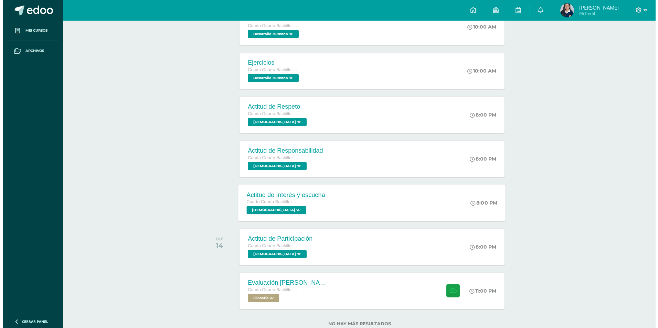
scroll to position [456, 0]
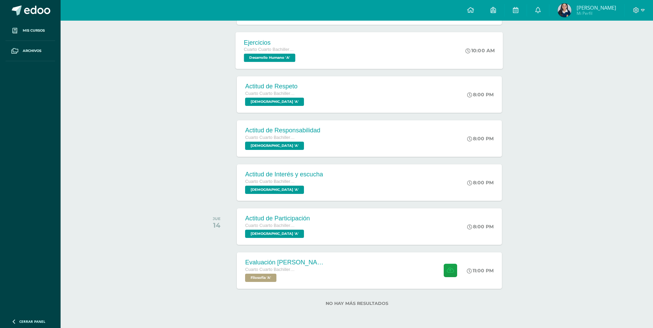
click at [340, 45] on div "Ejercicios Cuarto Cuarto Bachillerato en Ciencias y Letras Desarrollo Humano 'A…" at bounding box center [370, 50] width 268 height 37
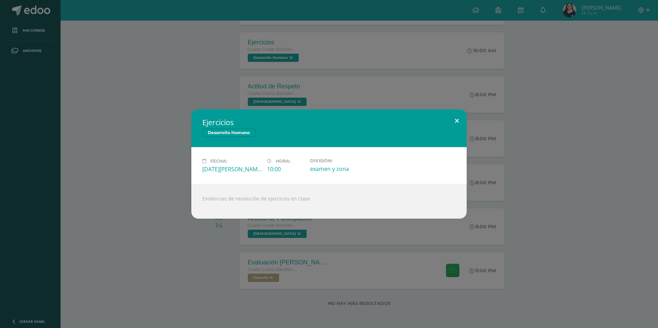
click at [453, 128] on button at bounding box center [457, 120] width 20 height 23
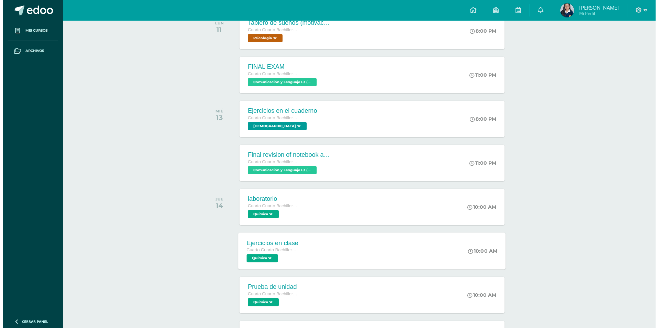
scroll to position [112, 0]
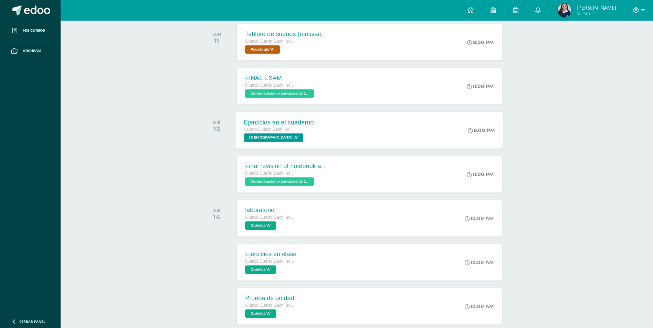
click at [304, 118] on div "Ejercicios en el cuaderno Cuarto Cuarto Bachillerato en Ciencias y Letras Evang…" at bounding box center [279, 130] width 86 height 37
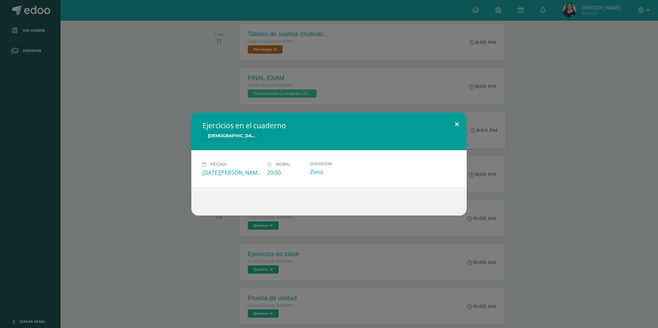
click at [460, 125] on button at bounding box center [457, 124] width 20 height 23
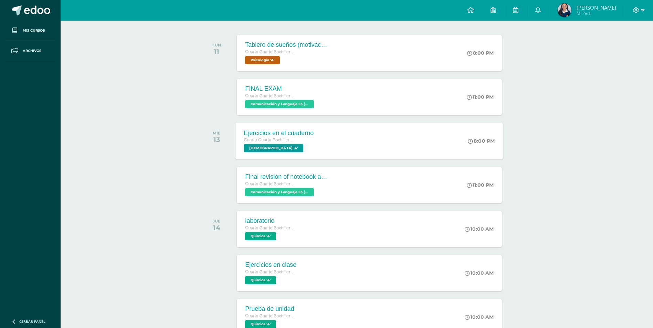
scroll to position [0, 0]
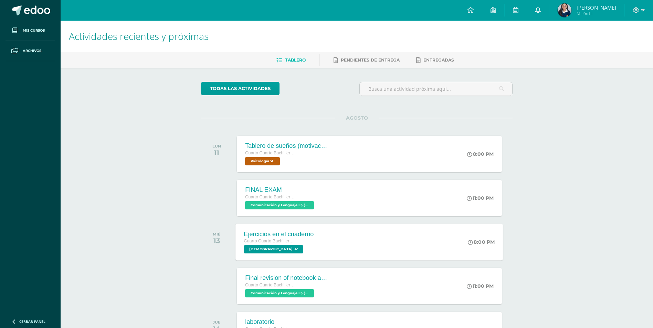
click at [548, 12] on link at bounding box center [538, 10] width 22 height 21
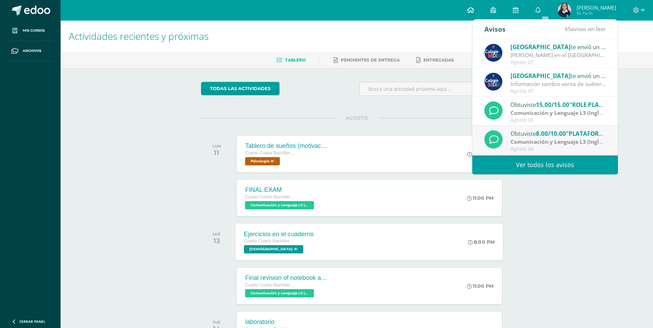
click at [474, 13] on icon at bounding box center [470, 10] width 7 height 6
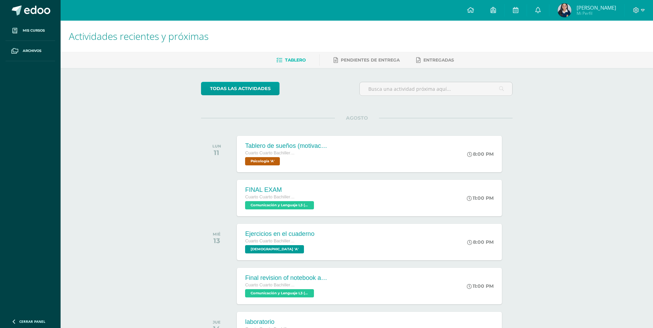
click at [588, 12] on span "Mi Perfil" at bounding box center [597, 13] width 40 height 6
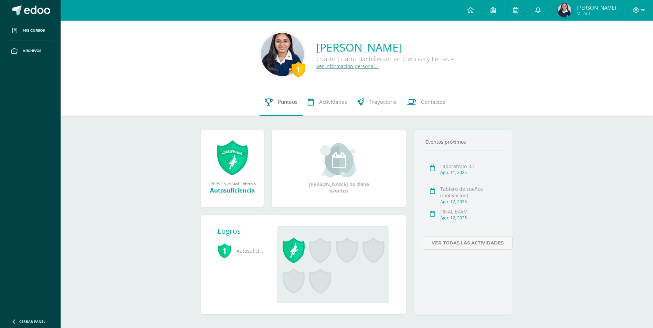
click at [287, 104] on span "Punteos" at bounding box center [288, 101] width 20 height 7
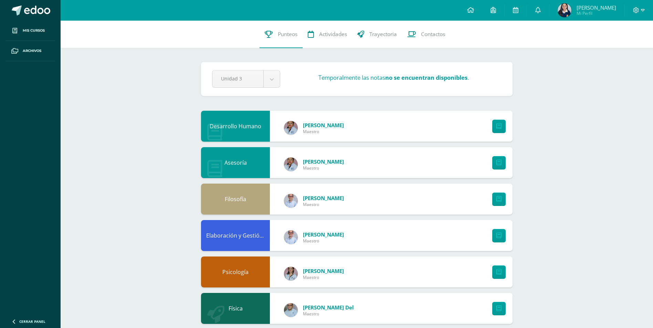
click at [269, 88] on div "Pendiente Unidad 3 Unidad 1 Unidad 2 Unidad 3 Unidad 4 Temporalmente las notas …" at bounding box center [357, 79] width 312 height 34
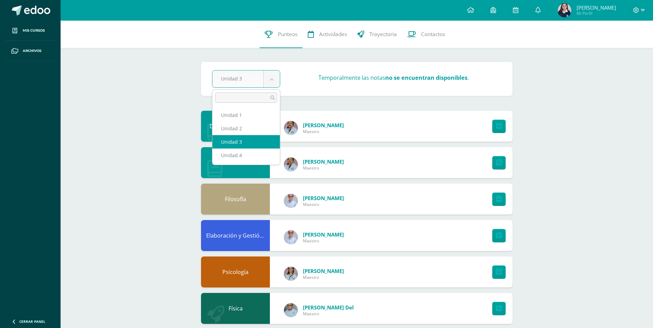
click at [269, 81] on body "Mis cursos Archivos Cerrar panel Asesoría Cuarto Cuarto Bachillerato en Ciencia…" at bounding box center [326, 315] width 653 height 630
select select "Unidad 2"
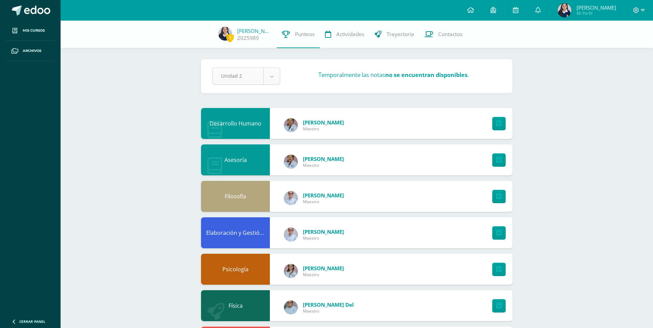
click at [272, 81] on body "Mis cursos Archivos Cerrar panel Asesoría Cuarto Cuarto Bachillerato en Ciencia…" at bounding box center [326, 313] width 653 height 627
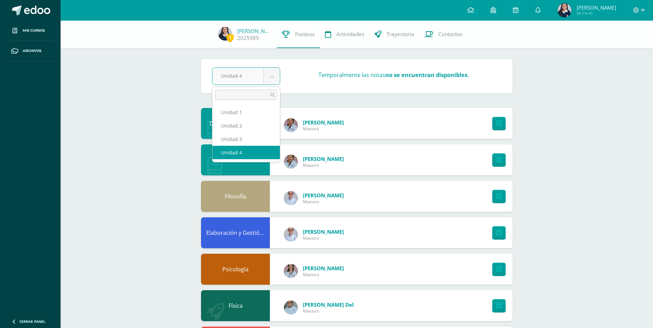
click at [271, 82] on body "Mis cursos Archivos Cerrar panel Asesoría Cuarto Cuarto Bachillerato en Ciencia…" at bounding box center [326, 313] width 653 height 627
select select "Unidad 3"
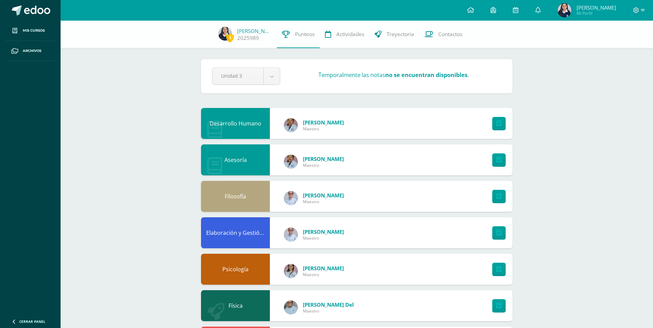
click at [177, 130] on div "1 [PERSON_NAME] 2025989 Punteos Actividades Trayectoria Contactos Pendiente Uni…" at bounding box center [357, 324] width 593 height 607
click at [474, 10] on icon at bounding box center [470, 10] width 7 height 6
